Goal: Communication & Community: Answer question/provide support

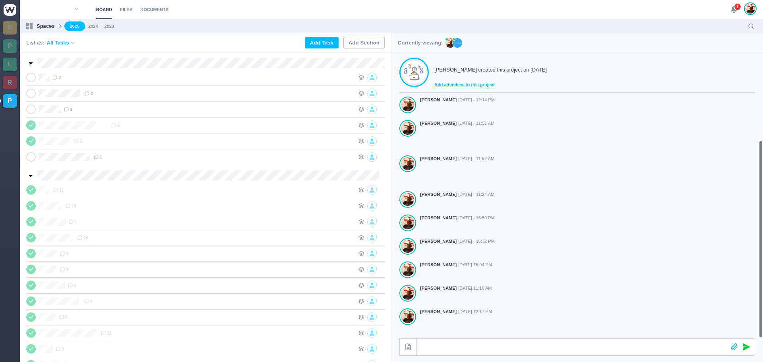
scroll to position [127, 0]
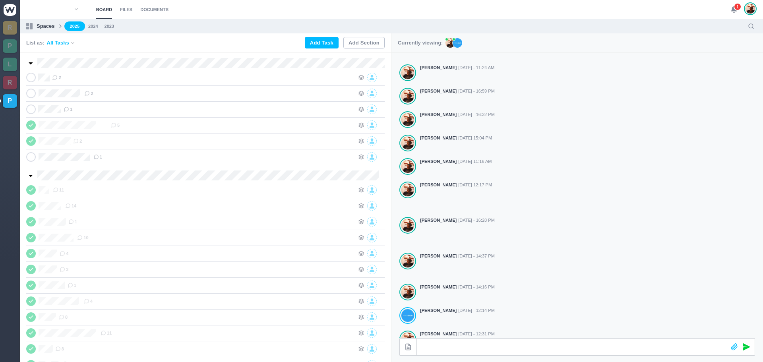
click at [738, 4] on span "1" at bounding box center [737, 7] width 8 height 8
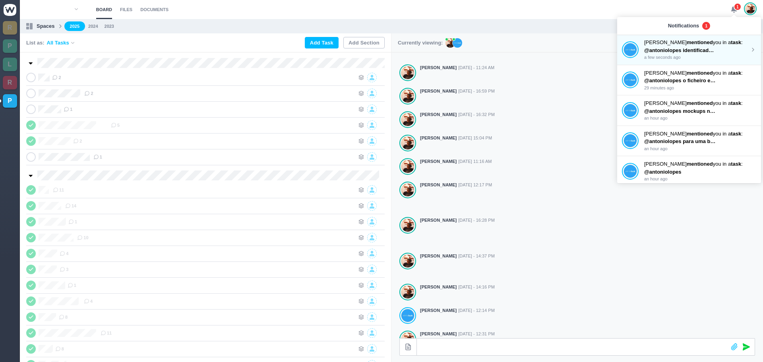
click at [686, 43] on strong "mentioned" at bounding box center [699, 42] width 26 height 6
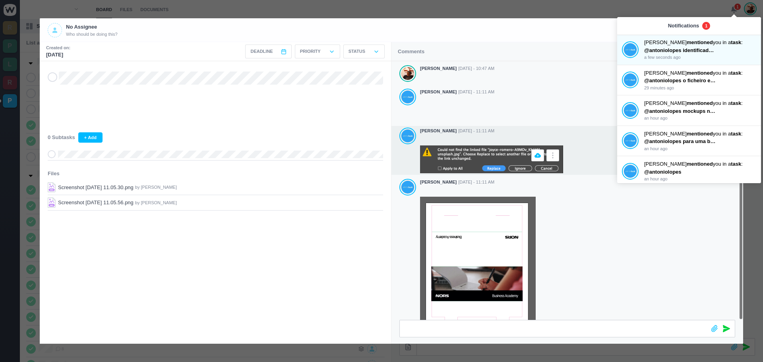
scroll to position [75, 0]
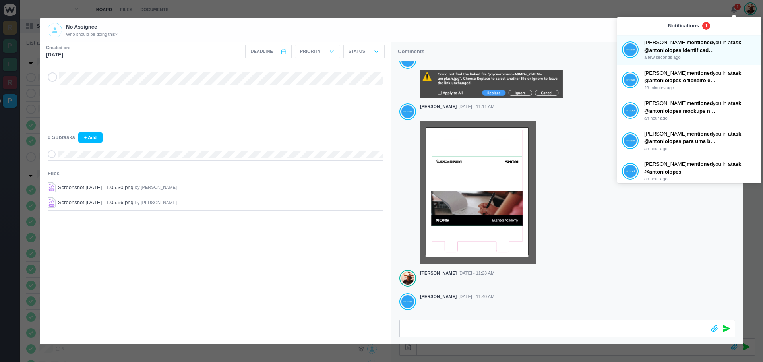
click at [49, 78] on span at bounding box center [53, 77] width 10 height 10
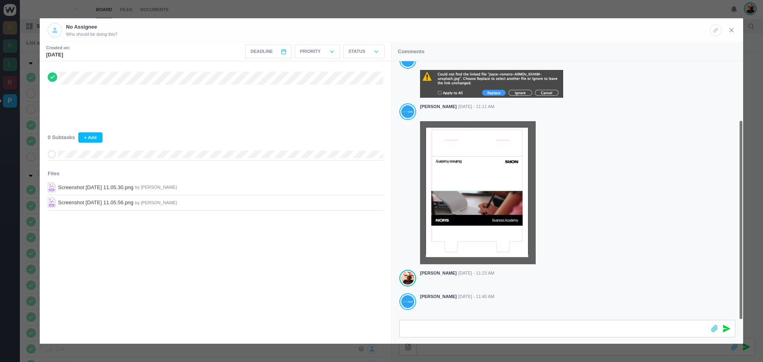
click at [732, 28] on icon at bounding box center [731, 30] width 7 height 7
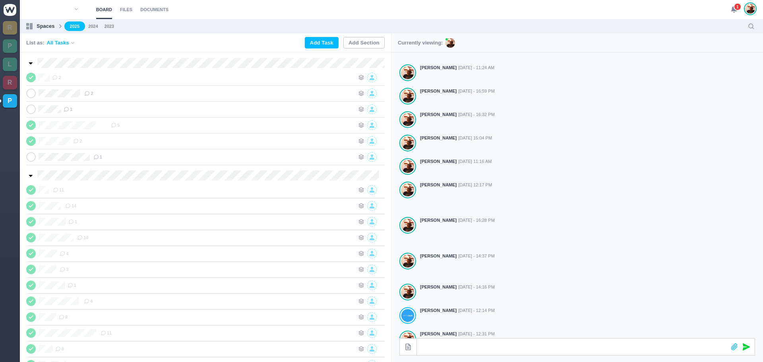
click at [736, 8] on span "1" at bounding box center [737, 7] width 8 height 8
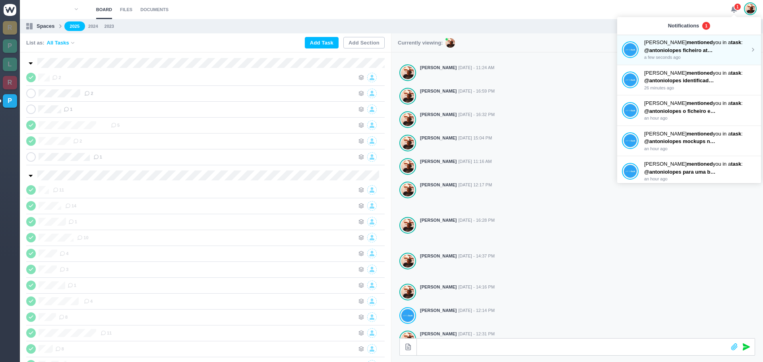
click at [663, 48] on span "@antoniolopes ficheiro atualizado na drive" at bounding box center [696, 50] width 105 height 6
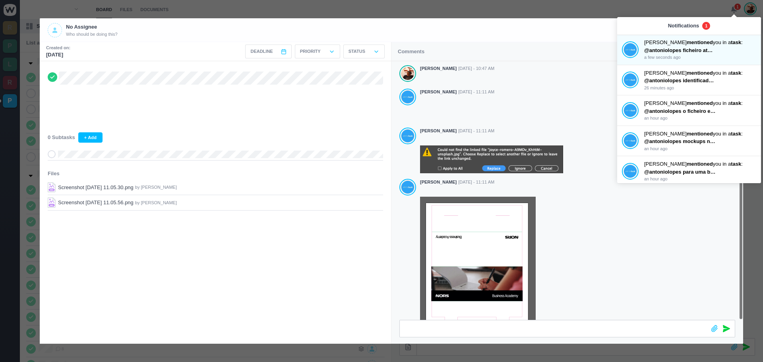
scroll to position [105, 0]
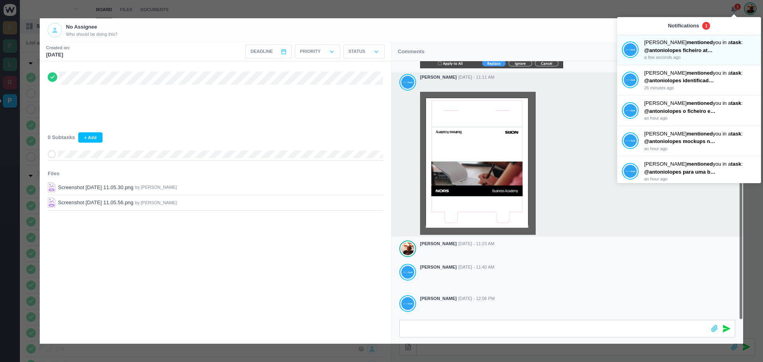
click at [576, 93] on div at bounding box center [577, 163] width 315 height 143
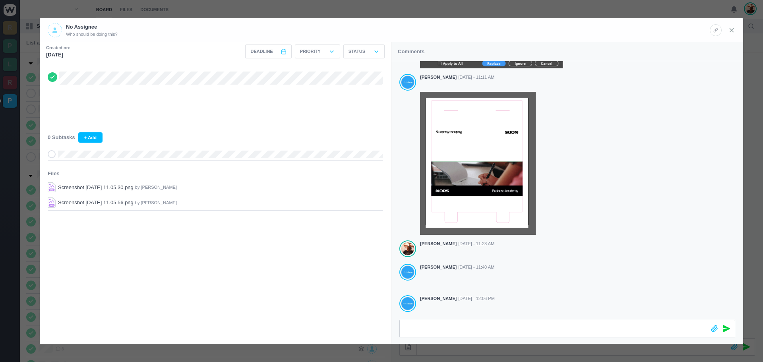
click at [732, 27] on icon at bounding box center [731, 30] width 7 height 7
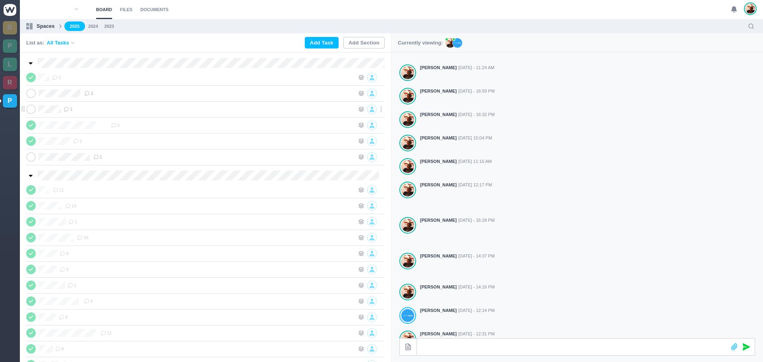
click at [152, 109] on div "1" at bounding box center [209, 109] width 291 height 10
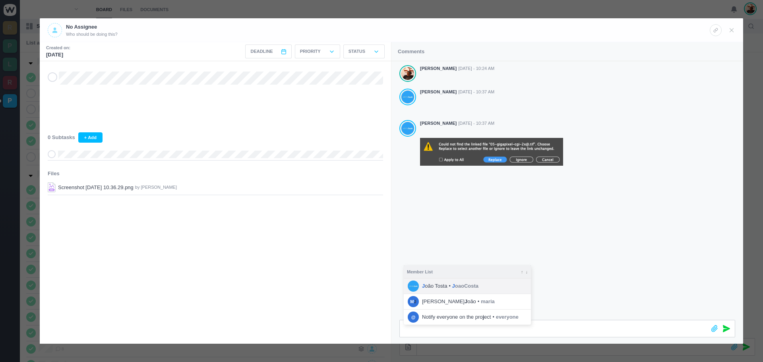
click at [460, 288] on span "J oaoCosta" at bounding box center [465, 286] width 26 height 8
click at [725, 330] on icon at bounding box center [726, 328] width 7 height 7
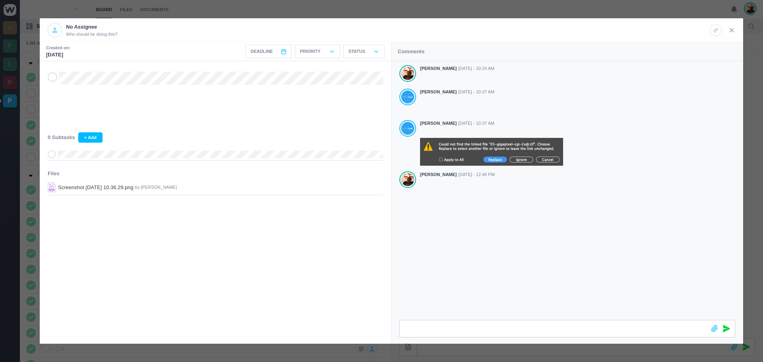
click at [730, 31] on icon at bounding box center [731, 30] width 7 height 7
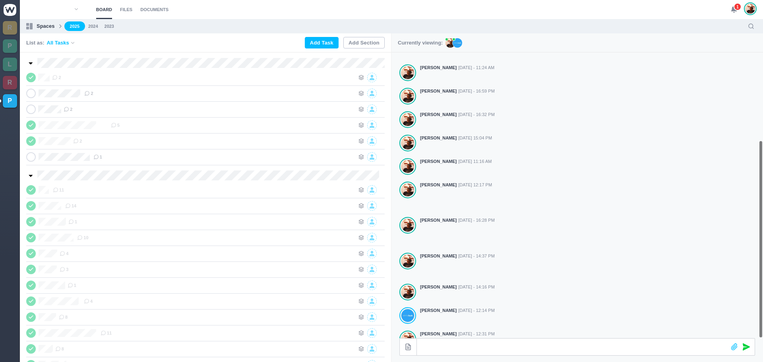
click at [732, 8] on icon at bounding box center [733, 9] width 7 height 7
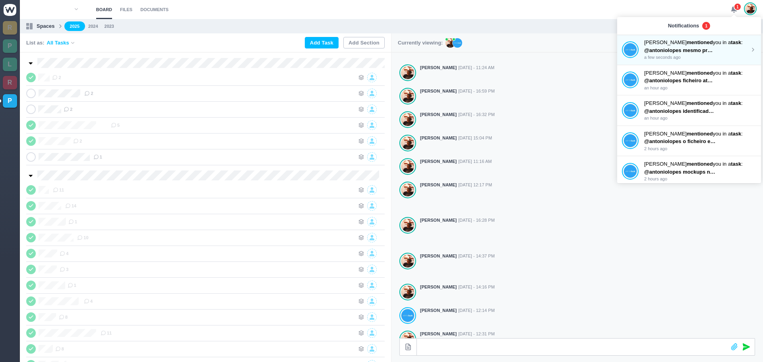
click at [669, 54] on p "@antoniolopes mesmo problema!necessito apenas do ficheiro [PERSON_NAME], o que …" at bounding box center [680, 50] width 72 height 8
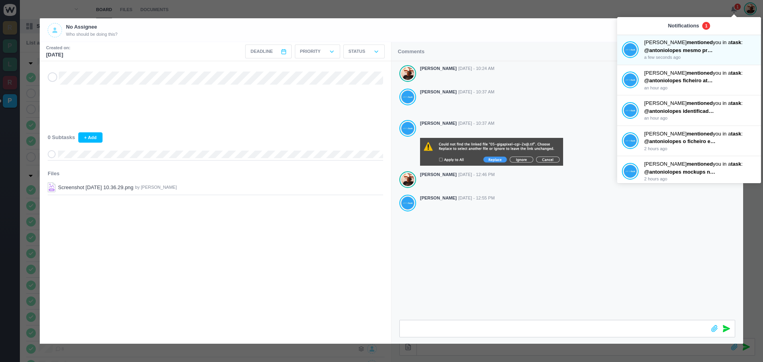
click at [569, 227] on div "[PERSON_NAME] [DATE] - 10:24 AM [PERSON_NAME] [DATE] - 10:37 AM [PERSON_NAME] […" at bounding box center [567, 148] width 352 height 175
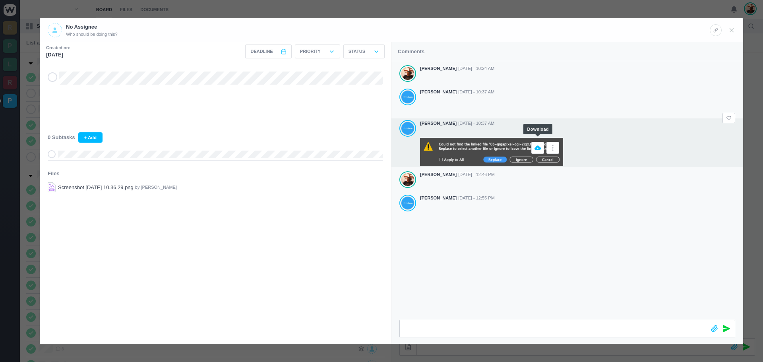
click at [539, 145] on icon at bounding box center [537, 147] width 6 height 5
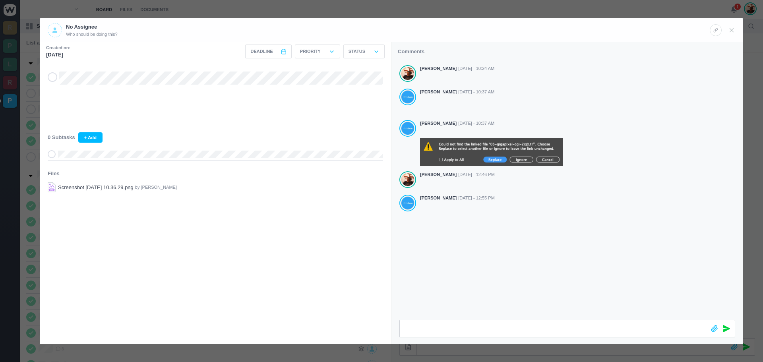
drag, startPoint x: 731, startPoint y: 31, endPoint x: 733, endPoint y: 42, distance: 10.8
click at [732, 39] on header "No Assignee Who should be doing this?" at bounding box center [391, 30] width 703 height 24
click at [728, 29] on icon at bounding box center [731, 30] width 7 height 7
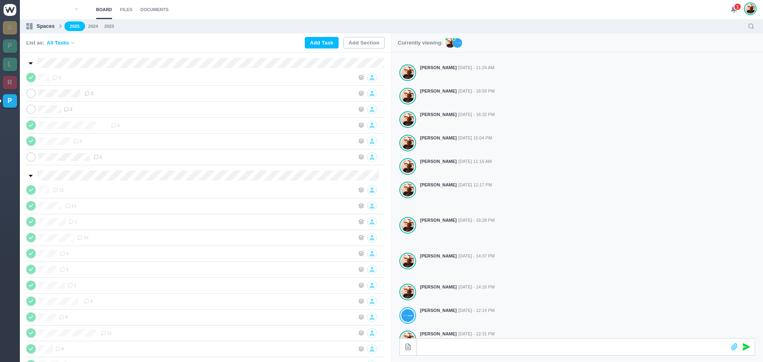
click at [733, 8] on use at bounding box center [734, 10] width 6 height 6
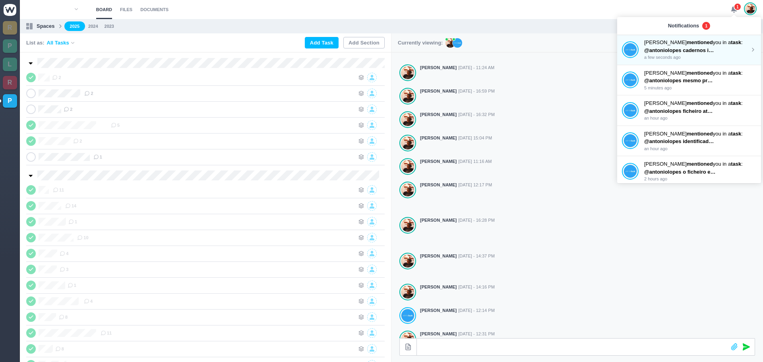
click at [665, 42] on p "[PERSON_NAME] mentioned you in a task :" at bounding box center [697, 43] width 106 height 8
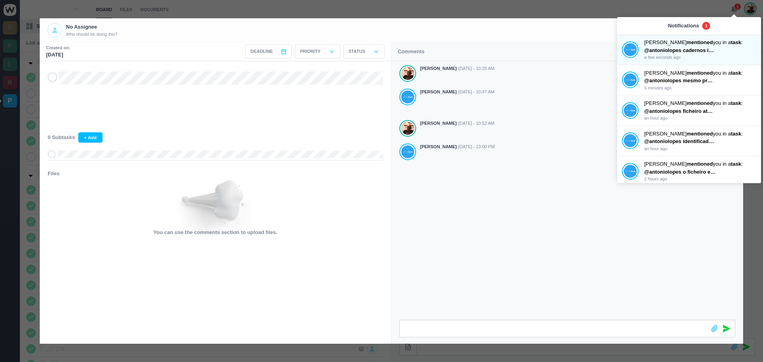
click at [352, 200] on div "You can use the comments section to upload files." at bounding box center [215, 208] width 335 height 56
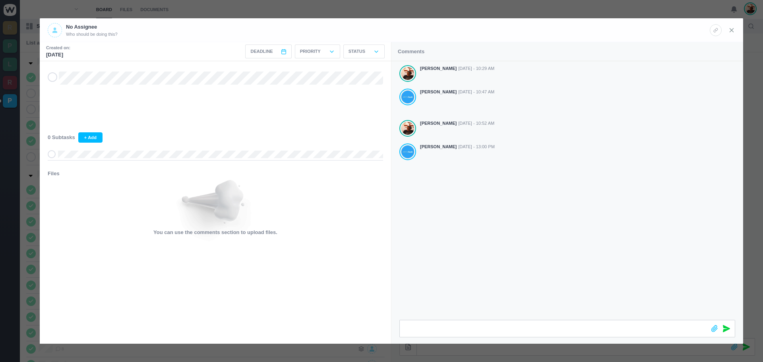
click at [729, 30] on icon at bounding box center [731, 30] width 7 height 7
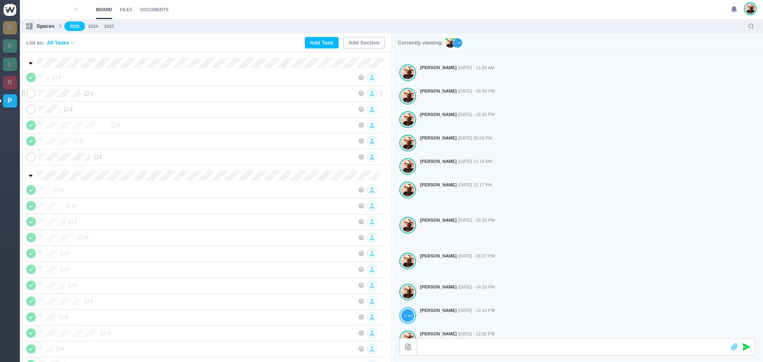
click at [30, 93] on icon at bounding box center [31, 94] width 6 height 6
